Goal: Task Accomplishment & Management: Complete application form

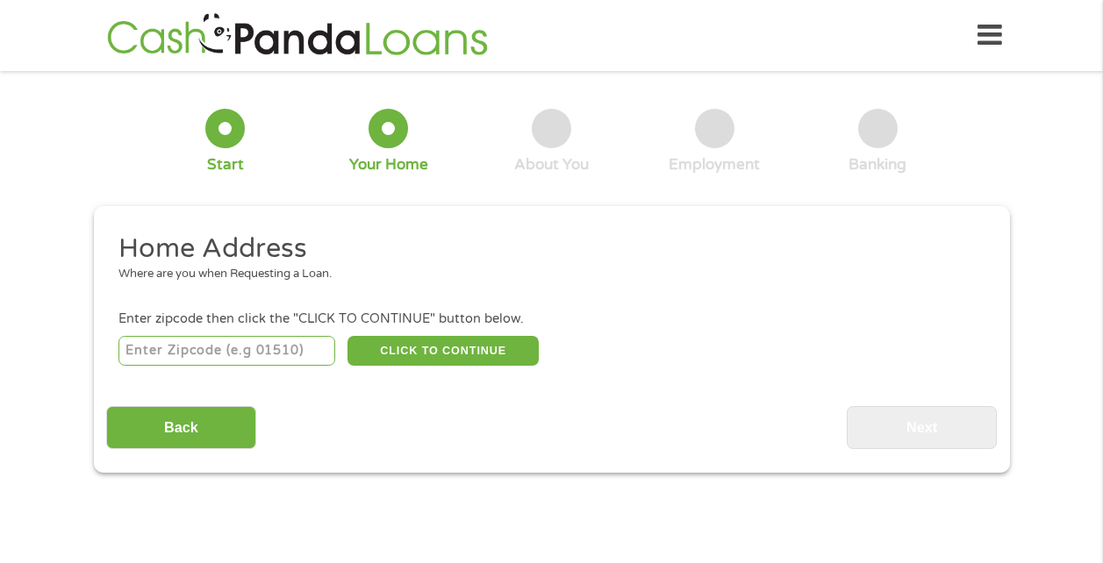
click at [295, 360] on input "number" at bounding box center [226, 351] width 217 height 30
type input "19082"
click at [435, 360] on button "CLICK TO CONTINUE" at bounding box center [442, 351] width 191 height 30
type input "19082"
type input "Upper [PERSON_NAME]"
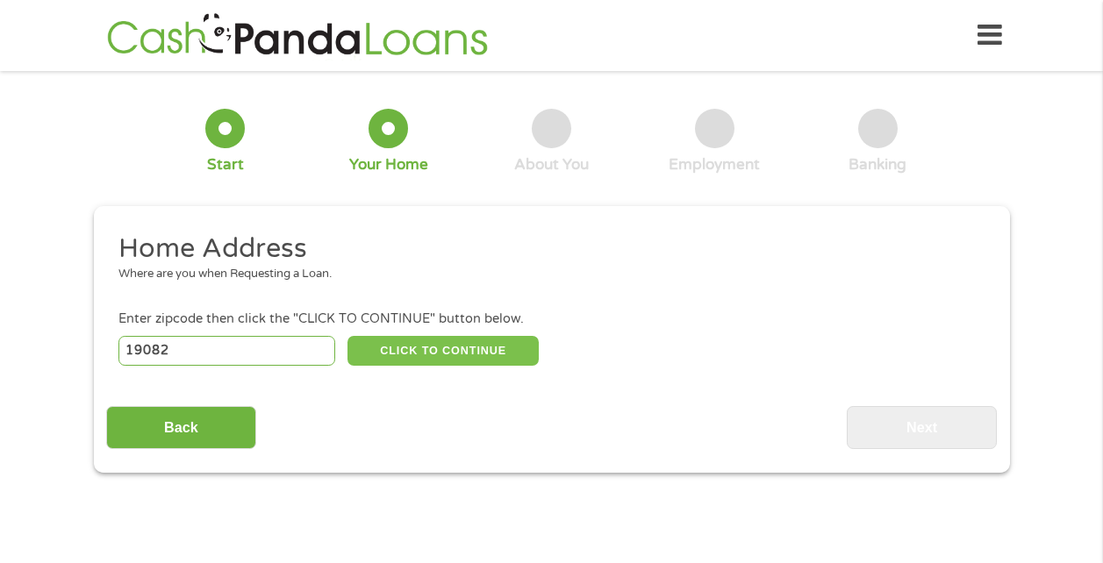
select select "[US_STATE]"
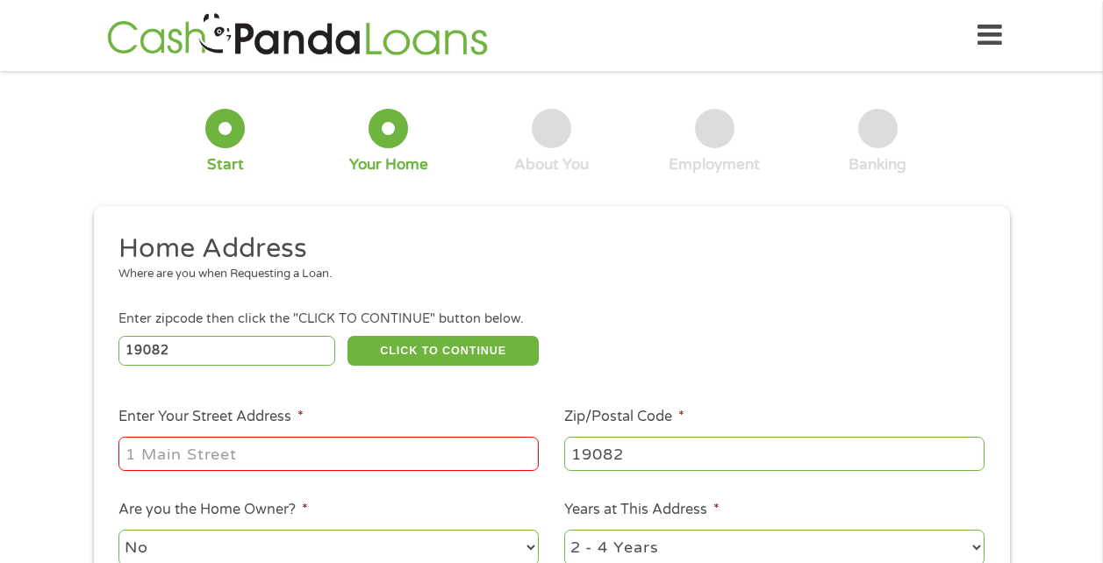
click at [307, 461] on input "Enter Your Street Address *" at bounding box center [328, 453] width 420 height 33
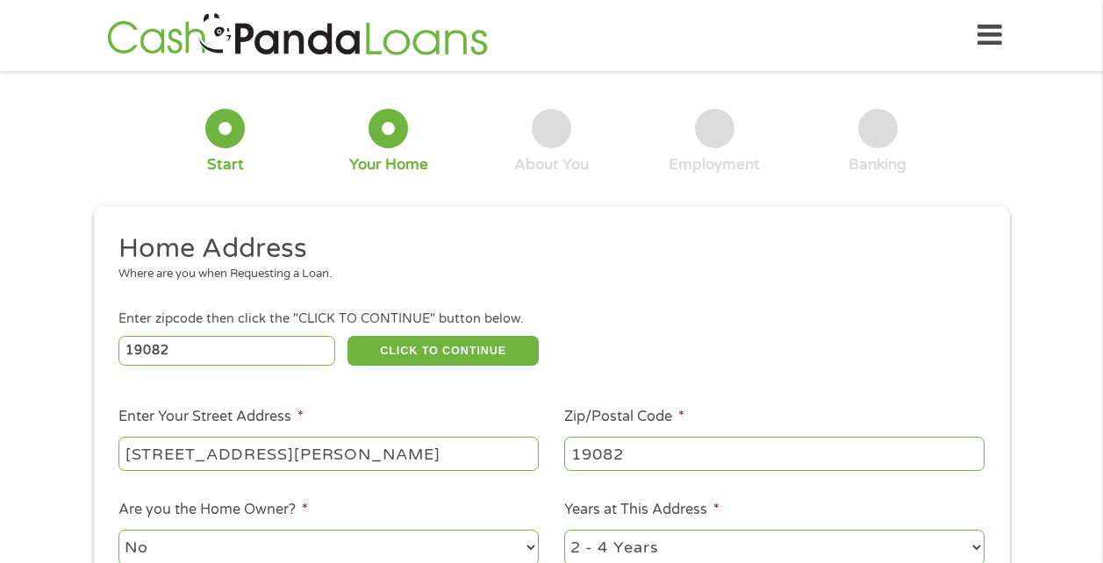
type input "[STREET_ADDRESS][PERSON_NAME]"
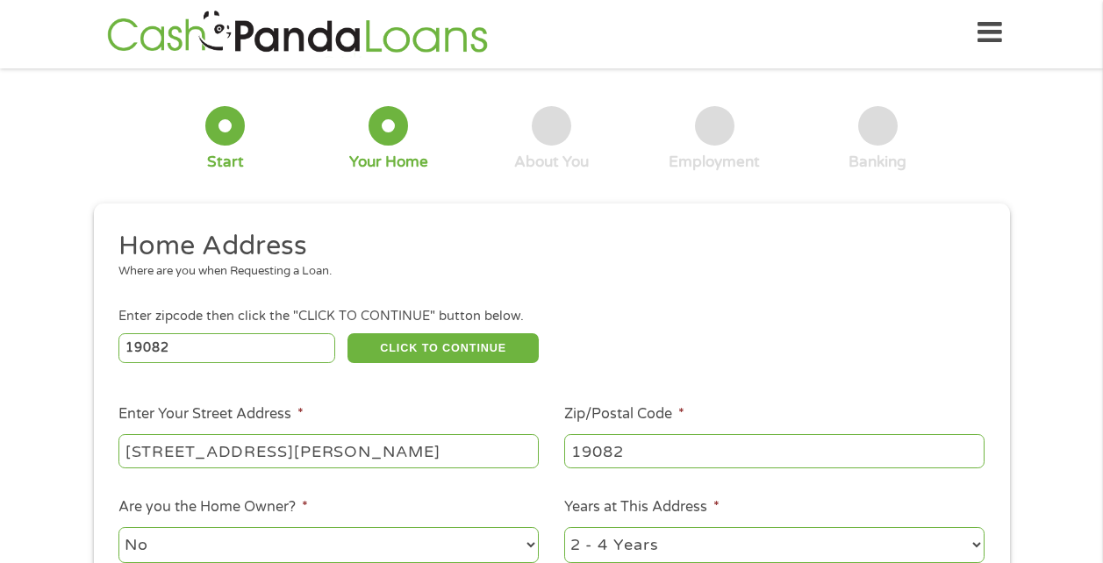
click at [976, 534] on select "1 Year or less 1 - 2 Years 2 - 4 Years Over 4 Years" at bounding box center [774, 545] width 420 height 36
select select "24months"
click at [564, 527] on select "1 Year or less 1 - 2 Years 2 - 4 Years Over 4 Years" at bounding box center [774, 545] width 420 height 36
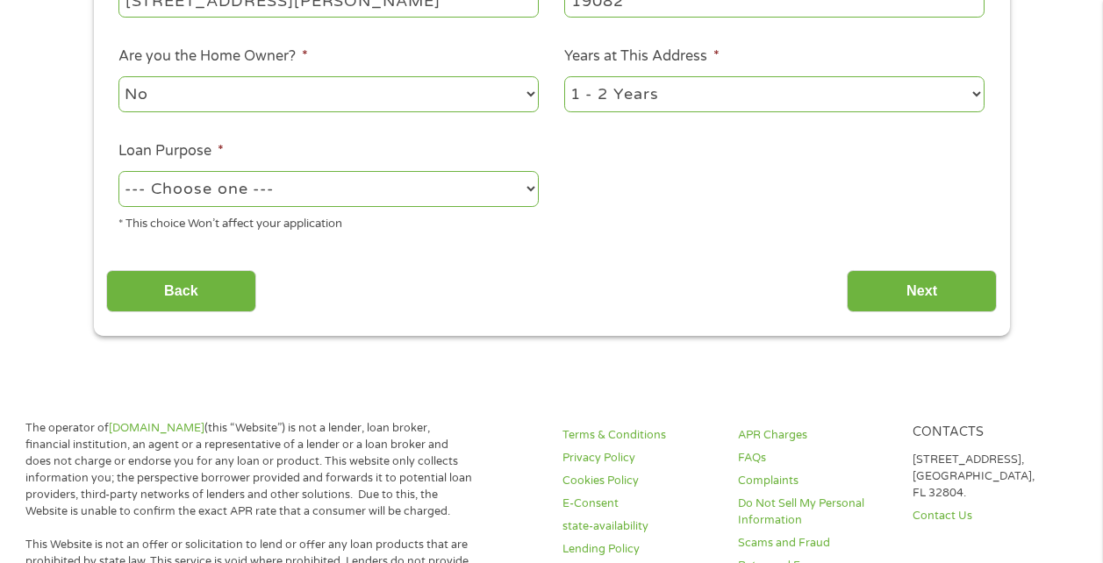
scroll to position [457, 0]
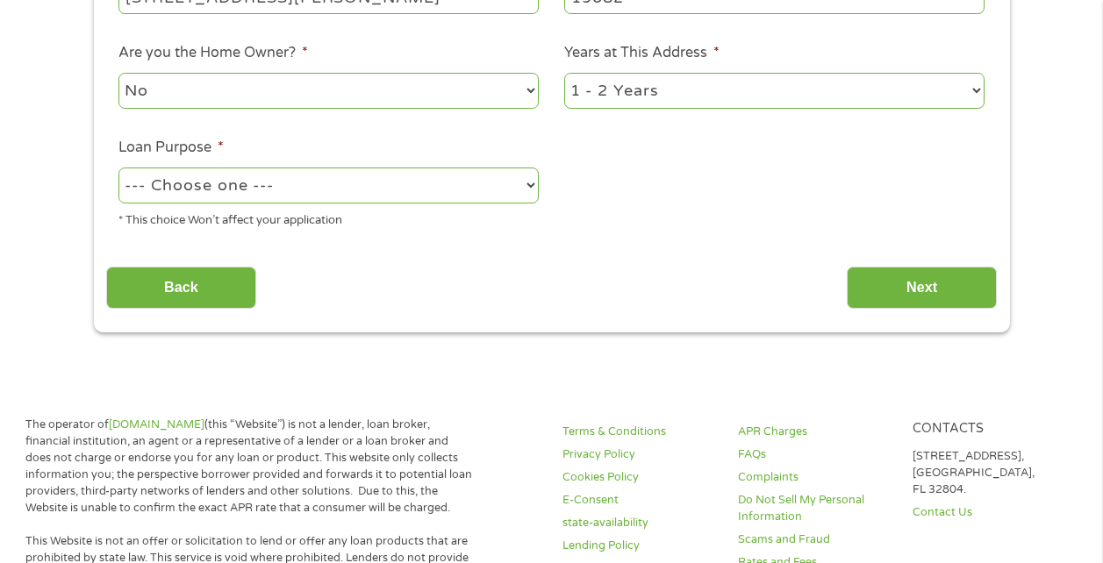
click at [468, 179] on select "--- Choose one --- Pay Bills Debt Consolidation Home Improvement Major Purchase…" at bounding box center [328, 186] width 420 height 36
select select "carloan"
click at [118, 168] on select "--- Choose one --- Pay Bills Debt Consolidation Home Improvement Major Purchase…" at bounding box center [328, 186] width 420 height 36
click at [903, 291] on input "Next" at bounding box center [921, 288] width 150 height 43
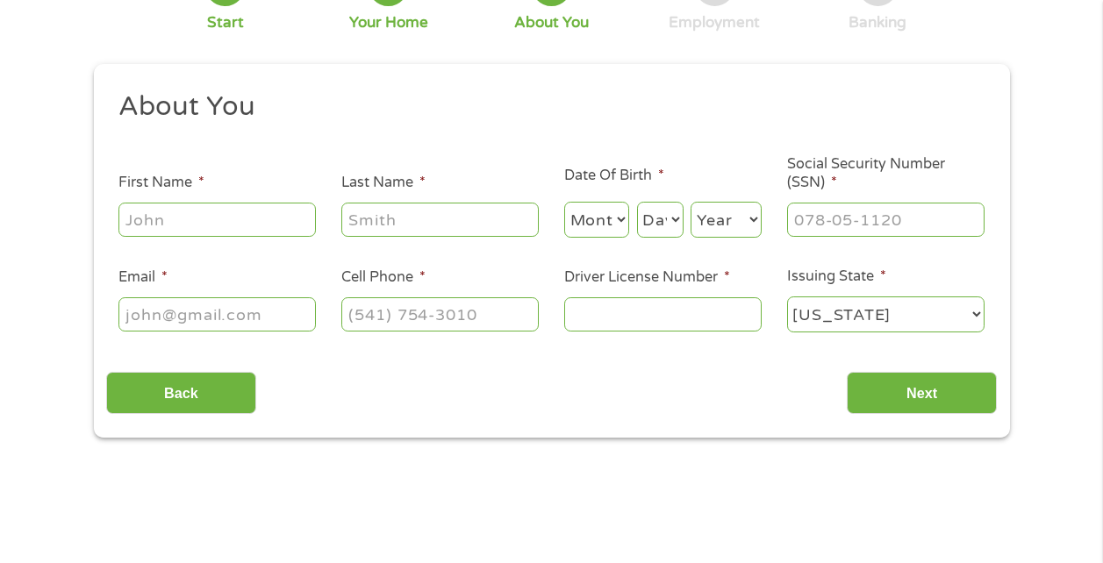
scroll to position [0, 0]
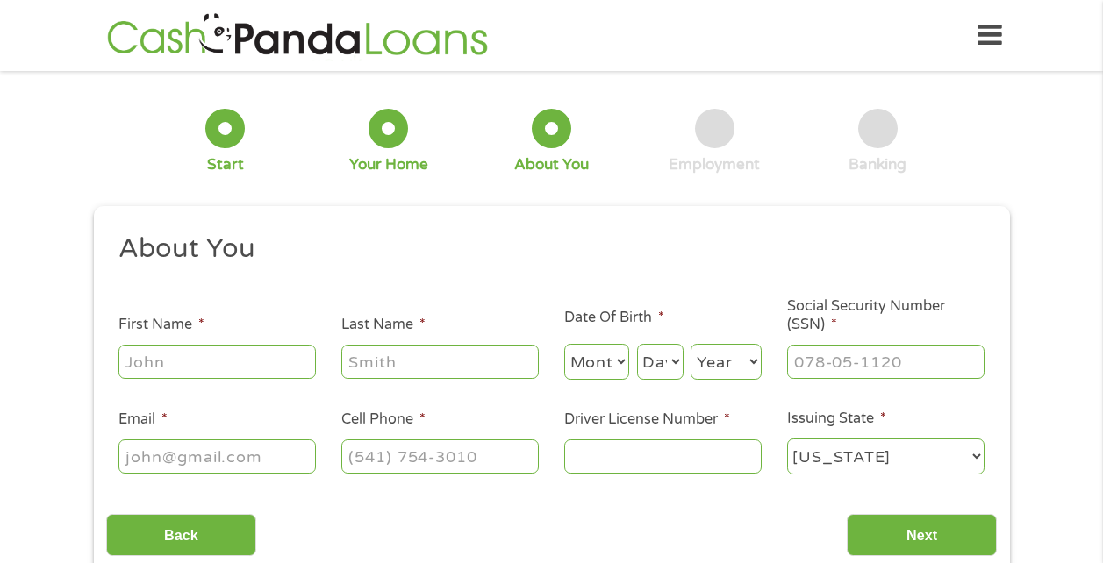
click at [218, 366] on input "First Name *" at bounding box center [216, 361] width 197 height 33
type input "Saquida"
type input "Jettel"
click at [626, 363] on select "Month 1 2 3 4 5 6 7 8 9 10 11 12" at bounding box center [597, 362] width 66 height 36
select select "4"
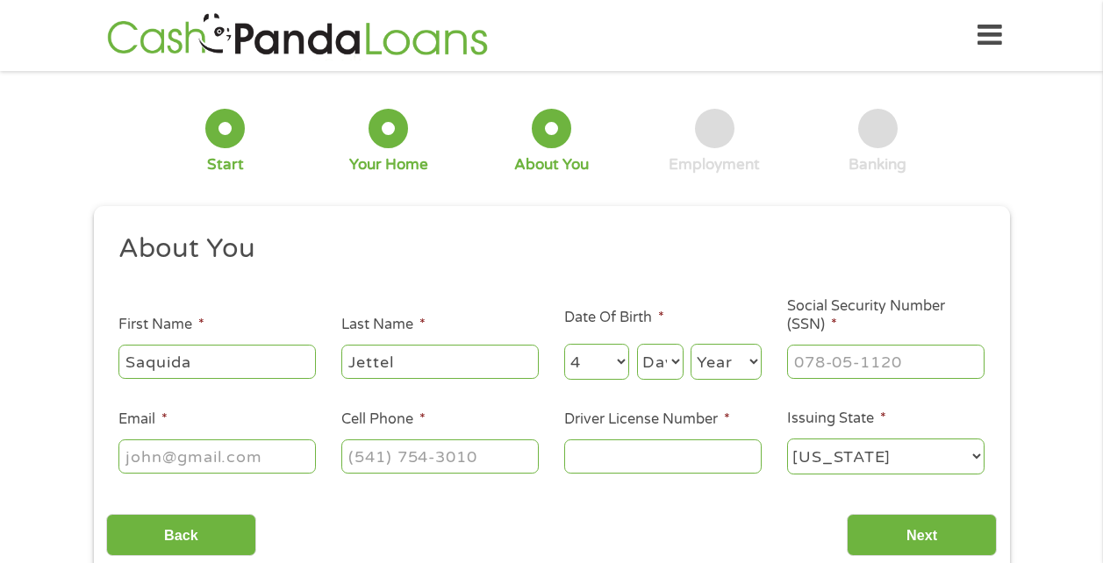
click at [564, 344] on select "Month 1 2 3 4 5 6 7 8 9 10 11 12" at bounding box center [597, 362] width 66 height 36
click at [673, 378] on select "Day 1 2 3 4 5 6 7 8 9 10 11 12 13 14 15 16 17 18 19 20 21 22 23 24 25 26 27 28 …" at bounding box center [660, 362] width 46 height 36
select select "3"
click at [637, 344] on select "Day 1 2 3 4 5 6 7 8 9 10 11 12 13 14 15 16 17 18 19 20 21 22 23 24 25 26 27 28 …" at bounding box center [660, 362] width 46 height 36
click at [741, 362] on select "Year [DATE] 2006 2005 2004 2003 2002 2001 2000 1999 1998 1997 1996 1995 1994 19…" at bounding box center [725, 362] width 71 height 36
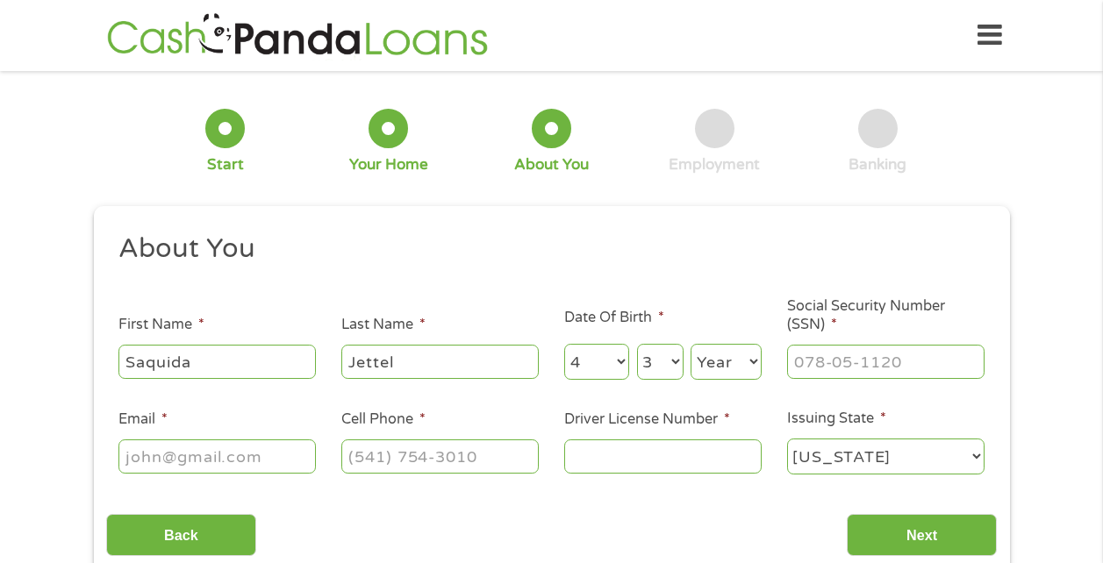
select select "1995"
click at [690, 344] on select "Year [DATE] 2006 2005 2004 2003 2002 2001 2000 1999 1998 1997 1996 1995 1994 19…" at bounding box center [725, 362] width 71 height 36
click at [855, 362] on input "___-__-____" at bounding box center [885, 361] width 197 height 33
type input "168-76-1254"
click at [264, 463] on input "Email *" at bounding box center [216, 455] width 197 height 33
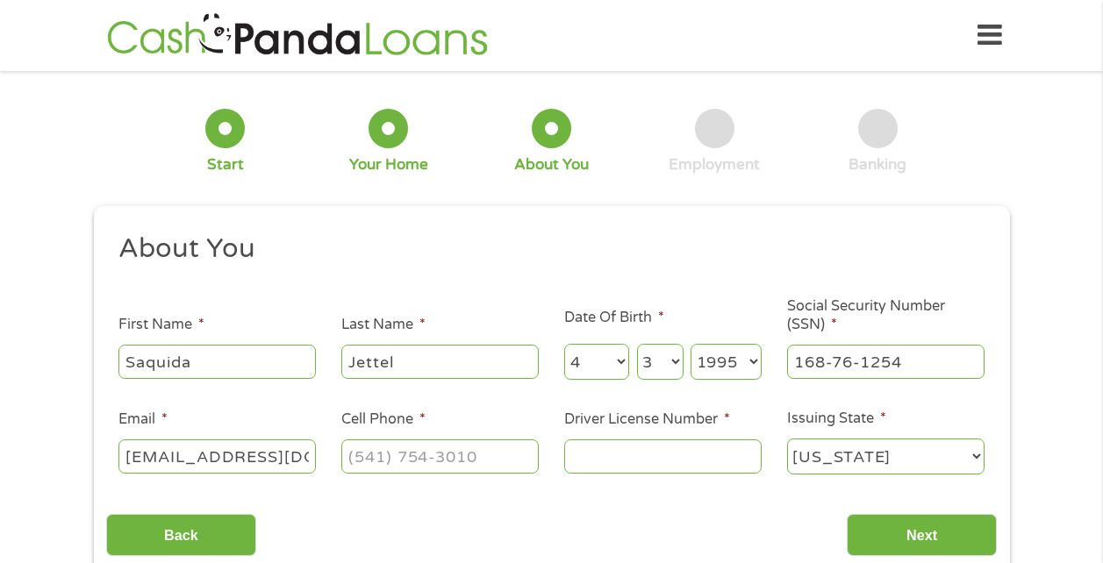
scroll to position [0, 14]
type input "[EMAIL_ADDRESS][DOMAIN_NAME]"
type input "[PHONE_NUMBER]"
click at [632, 453] on input "Driver License Number *" at bounding box center [662, 455] width 197 height 33
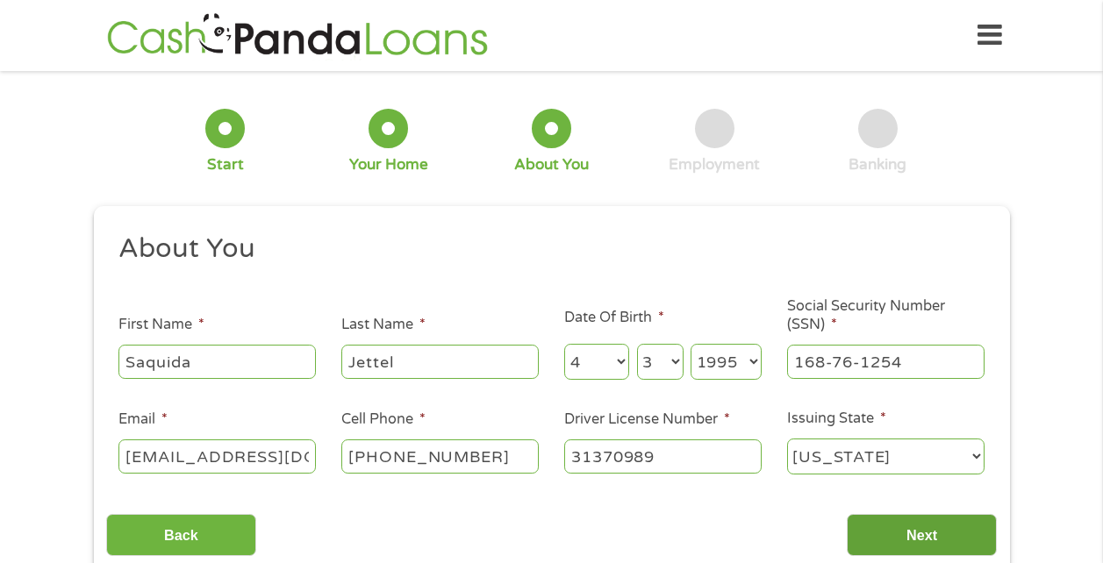
type input "31370989"
click at [905, 533] on input "Next" at bounding box center [921, 535] width 150 height 43
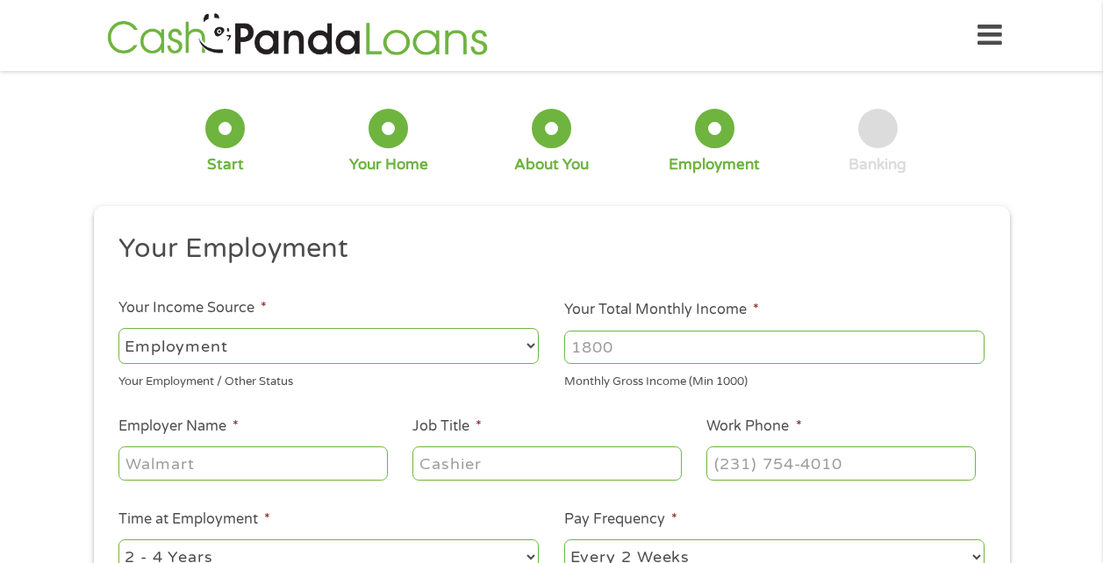
scroll to position [7, 7]
click at [664, 355] on input "Your Total Monthly Income *" at bounding box center [774, 347] width 420 height 33
type input "3451"
click at [201, 473] on input "Employer Name *" at bounding box center [252, 462] width 268 height 33
type input "angels on call"
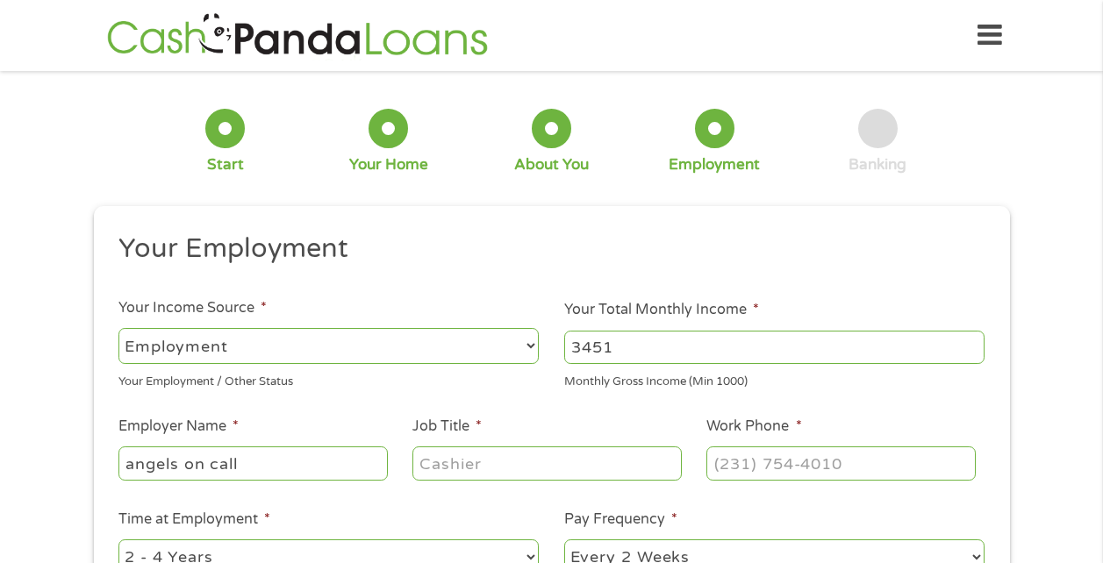
click at [488, 461] on input "Job Title *" at bounding box center [546, 462] width 268 height 33
type input "certified nursing assistant"
click at [846, 453] on input "(___) ___-____" at bounding box center [840, 462] width 268 height 33
click at [733, 468] on input "(___) ___-____" at bounding box center [840, 462] width 268 height 33
type input "[PHONE_NUMBER]"
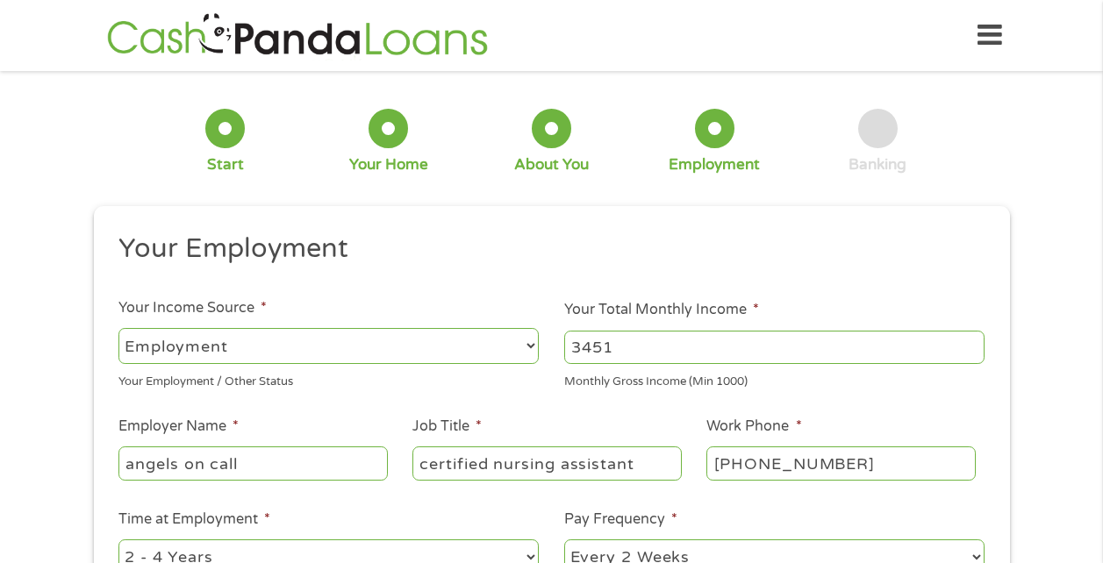
scroll to position [12, 0]
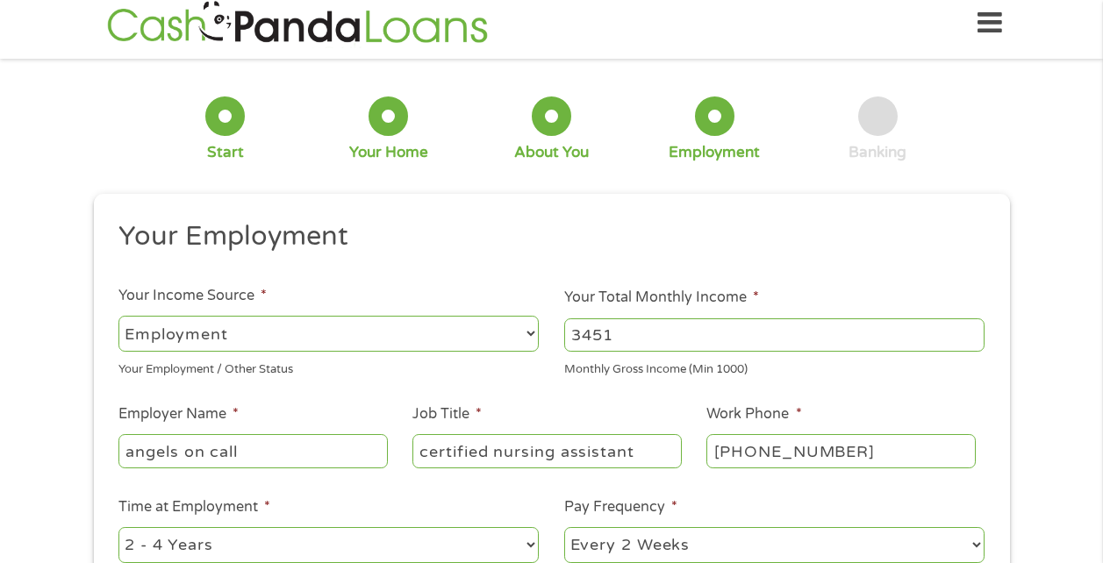
click at [526, 554] on select "--- Choose one --- 1 Year or less 1 - 2 Years 2 - 4 Years Over 4 Years" at bounding box center [328, 545] width 420 height 36
select select "24months"
click at [118, 527] on select "--- Choose one --- 1 Year or less 1 - 2 Years 2 - 4 Years Over 4 Years" at bounding box center [328, 545] width 420 height 36
click at [416, 446] on input "certified nursing assistant" at bounding box center [546, 450] width 268 height 33
click at [744, 530] on select "--- Choose one --- Every 2 Weeks Every Week Monthly Semi-Monthly" at bounding box center [774, 545] width 420 height 36
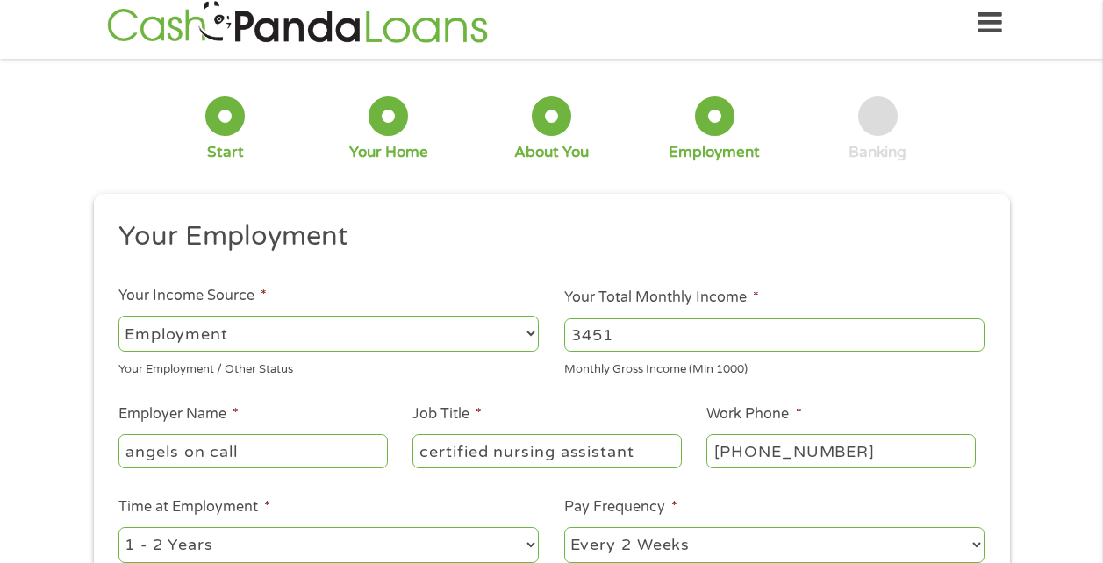
select select "weekly"
click at [564, 527] on select "--- Choose one --- Every 2 Weeks Every Week Monthly Semi-Monthly" at bounding box center [774, 545] width 420 height 36
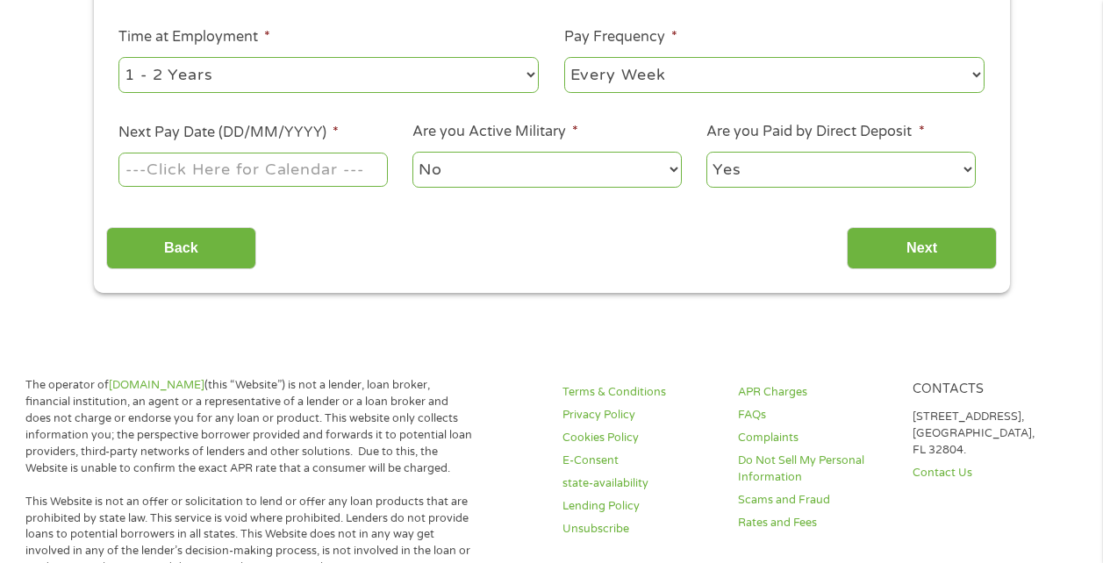
scroll to position [502, 0]
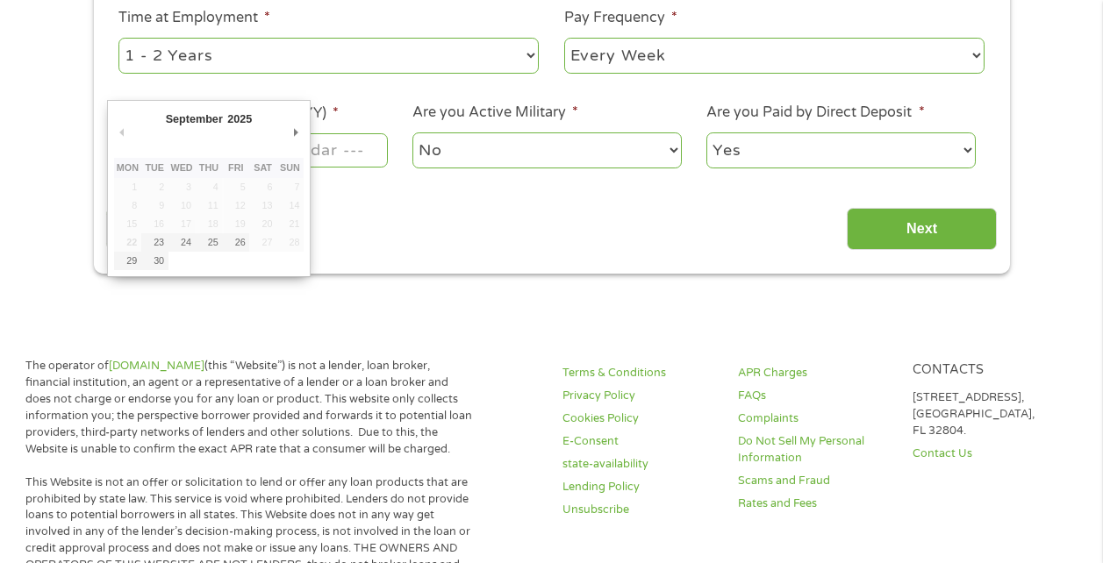
click at [334, 162] on input "Next Pay Date (DD/MM/YYYY) *" at bounding box center [252, 149] width 268 height 33
type input "[DATE]"
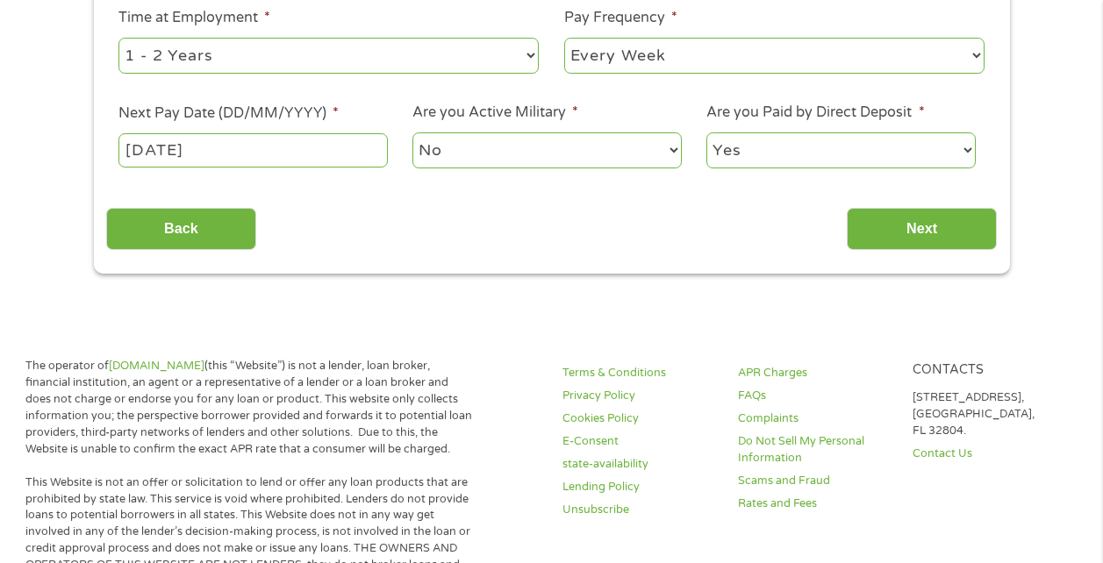
click at [509, 143] on select "No Yes" at bounding box center [546, 150] width 268 height 36
click at [882, 219] on input "Next" at bounding box center [921, 229] width 150 height 43
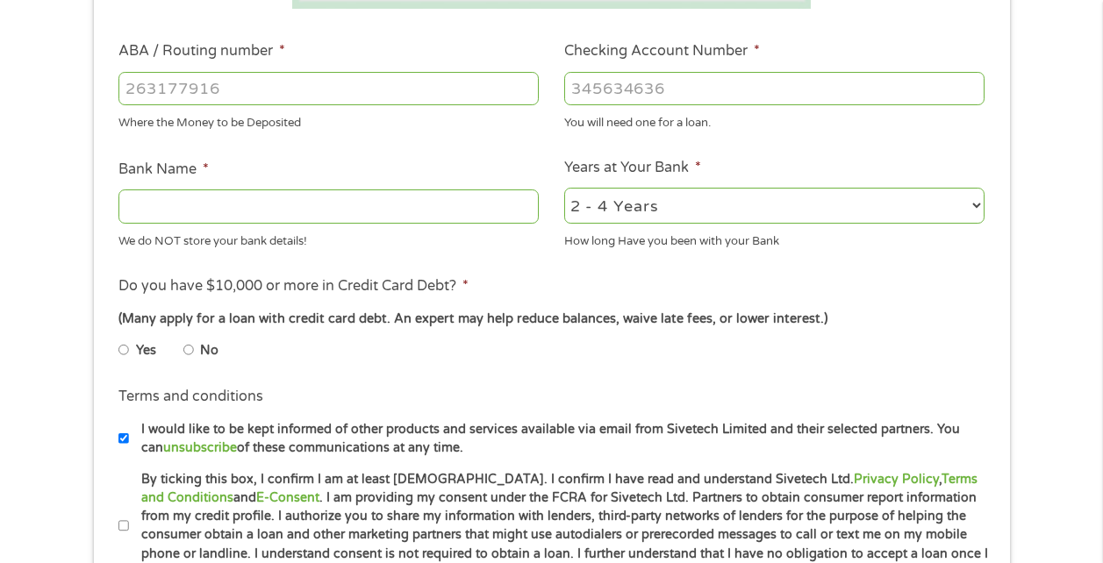
scroll to position [518, 0]
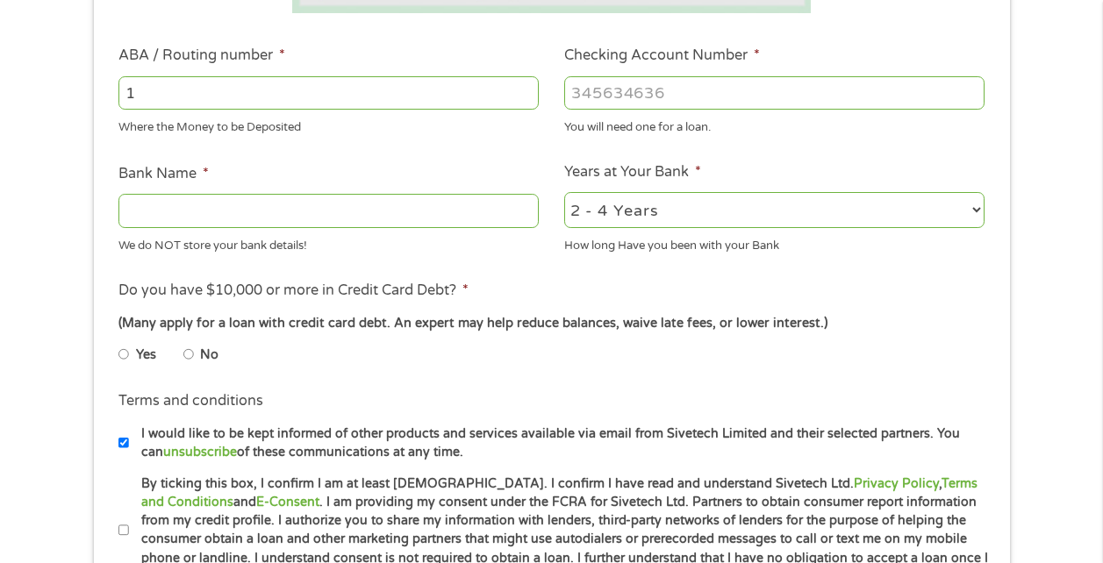
type input "1"
click at [522, 89] on input "1" at bounding box center [328, 92] width 420 height 33
click at [194, 347] on li "No" at bounding box center [214, 355] width 63 height 34
click at [189, 358] on input "No" at bounding box center [188, 354] width 11 height 28
radio input "true"
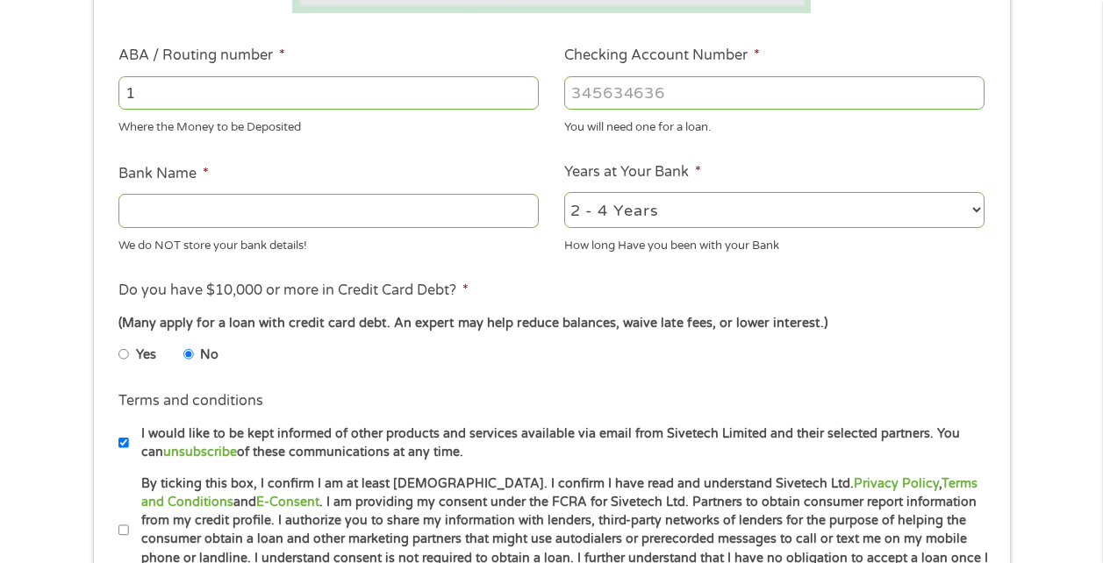
click at [262, 196] on input "Bank Name *" at bounding box center [328, 210] width 420 height 33
click at [359, 91] on input "1" at bounding box center [328, 92] width 420 height 33
click at [269, 209] on input "[PERSON_NAME] bank" at bounding box center [328, 210] width 420 height 33
type input "s"
click at [391, 92] on input "1" at bounding box center [328, 92] width 420 height 33
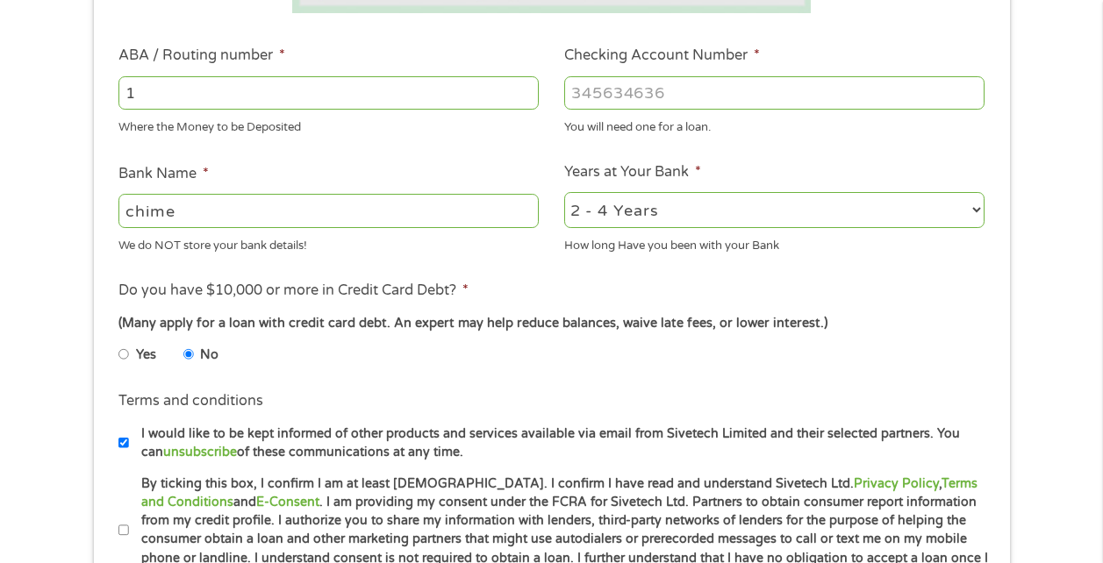
click at [306, 221] on input "chime" at bounding box center [328, 210] width 420 height 33
type input "c"
type input "netspend"
click at [239, 84] on input "1" at bounding box center [328, 92] width 420 height 33
type input "073972181"
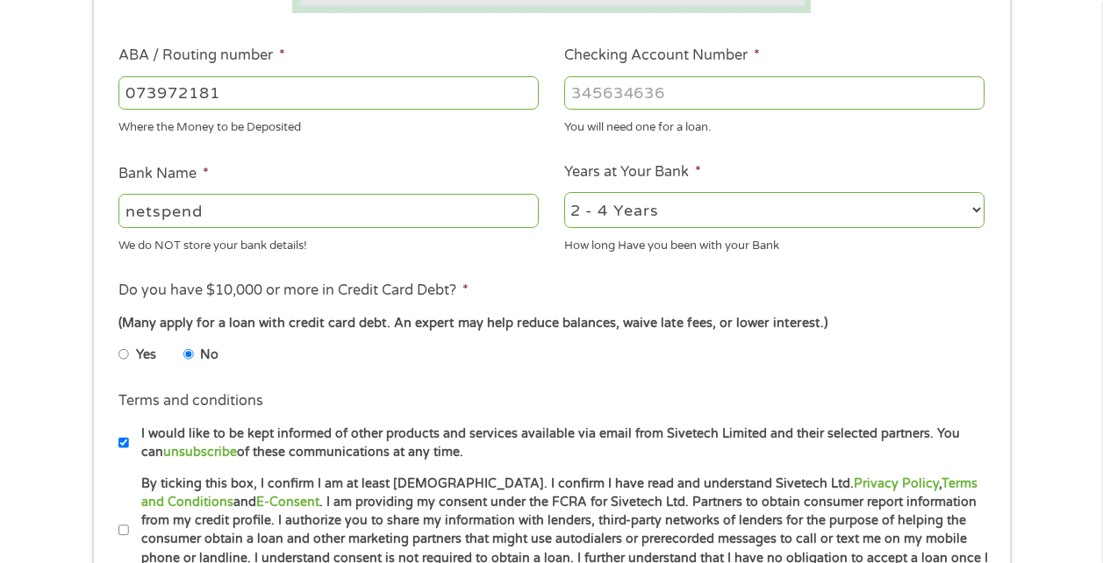
type input "METABANK"
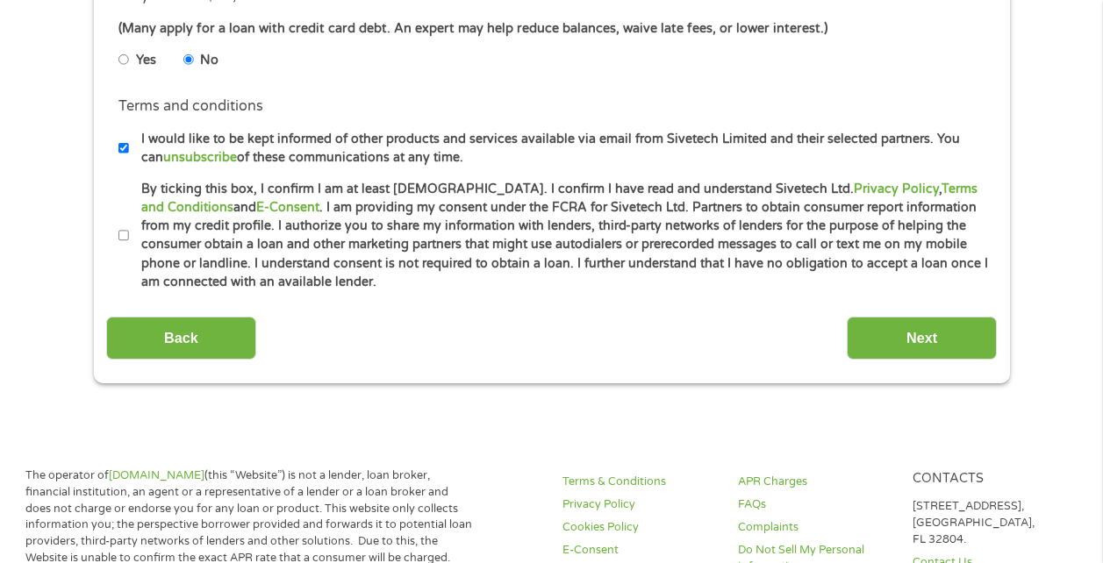
scroll to position [809, 0]
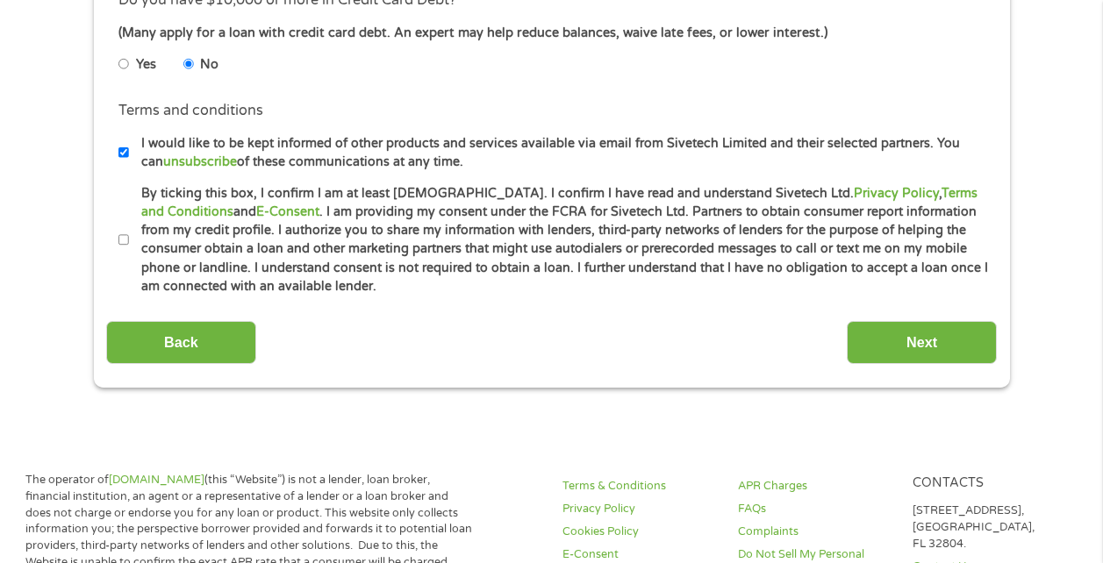
type input "70002998141899"
click at [110, 263] on li "Terms and conditions * By ticking this box, I confirm I am at least [DEMOGRAPHI…" at bounding box center [551, 240] width 890 height 112
click at [127, 234] on input "By ticking this box, I confirm I am at least [DEMOGRAPHIC_DATA]. I confirm I ha…" at bounding box center [123, 240] width 11 height 28
checkbox input "true"
click at [876, 334] on input "Next" at bounding box center [921, 342] width 150 height 43
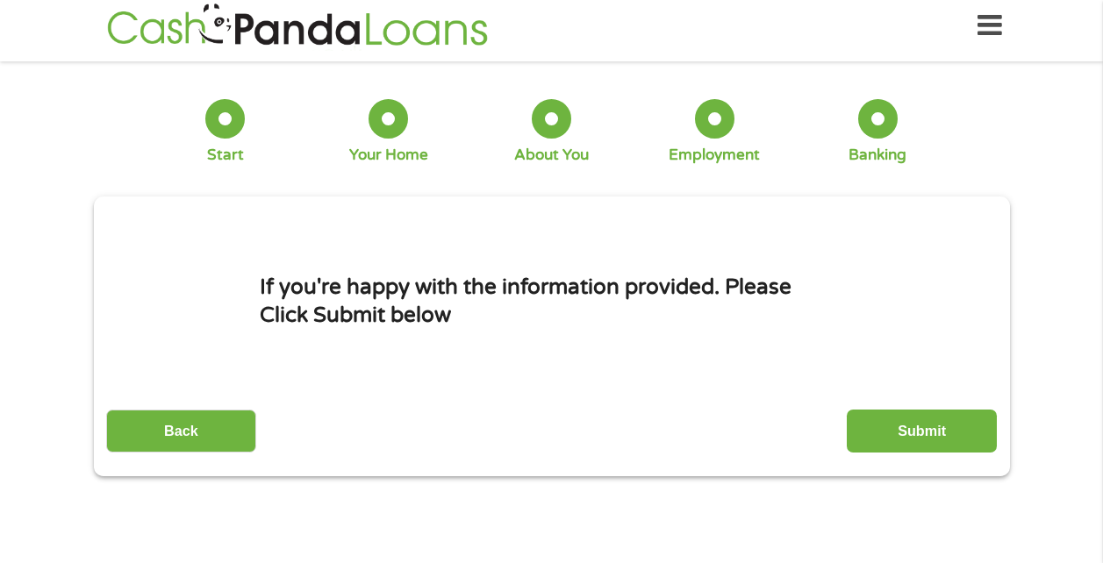
scroll to position [0, 0]
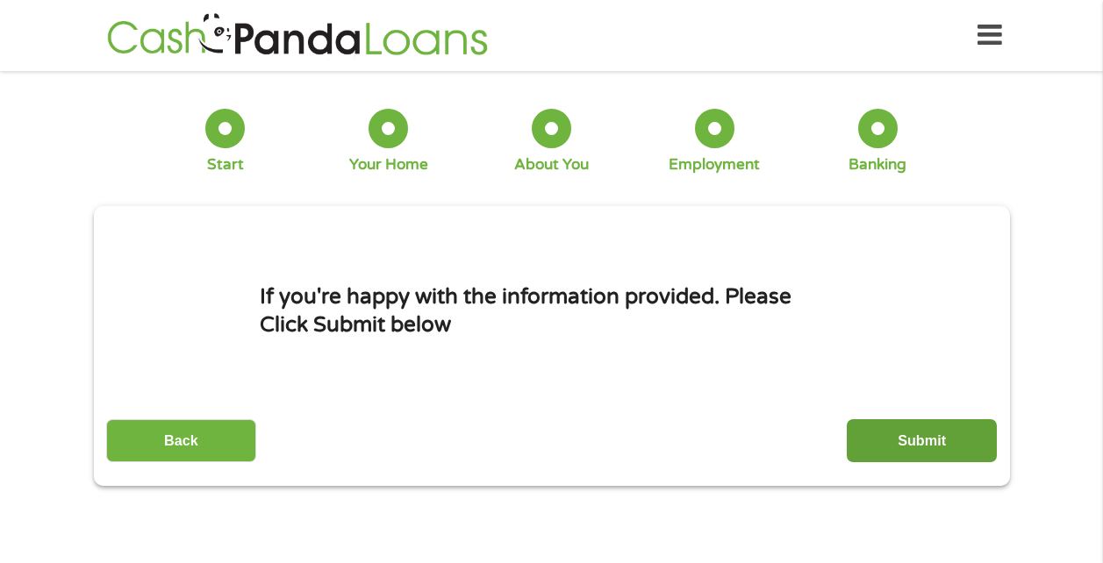
click at [939, 446] on input "Submit" at bounding box center [921, 440] width 150 height 43
